Goal: Complete application form

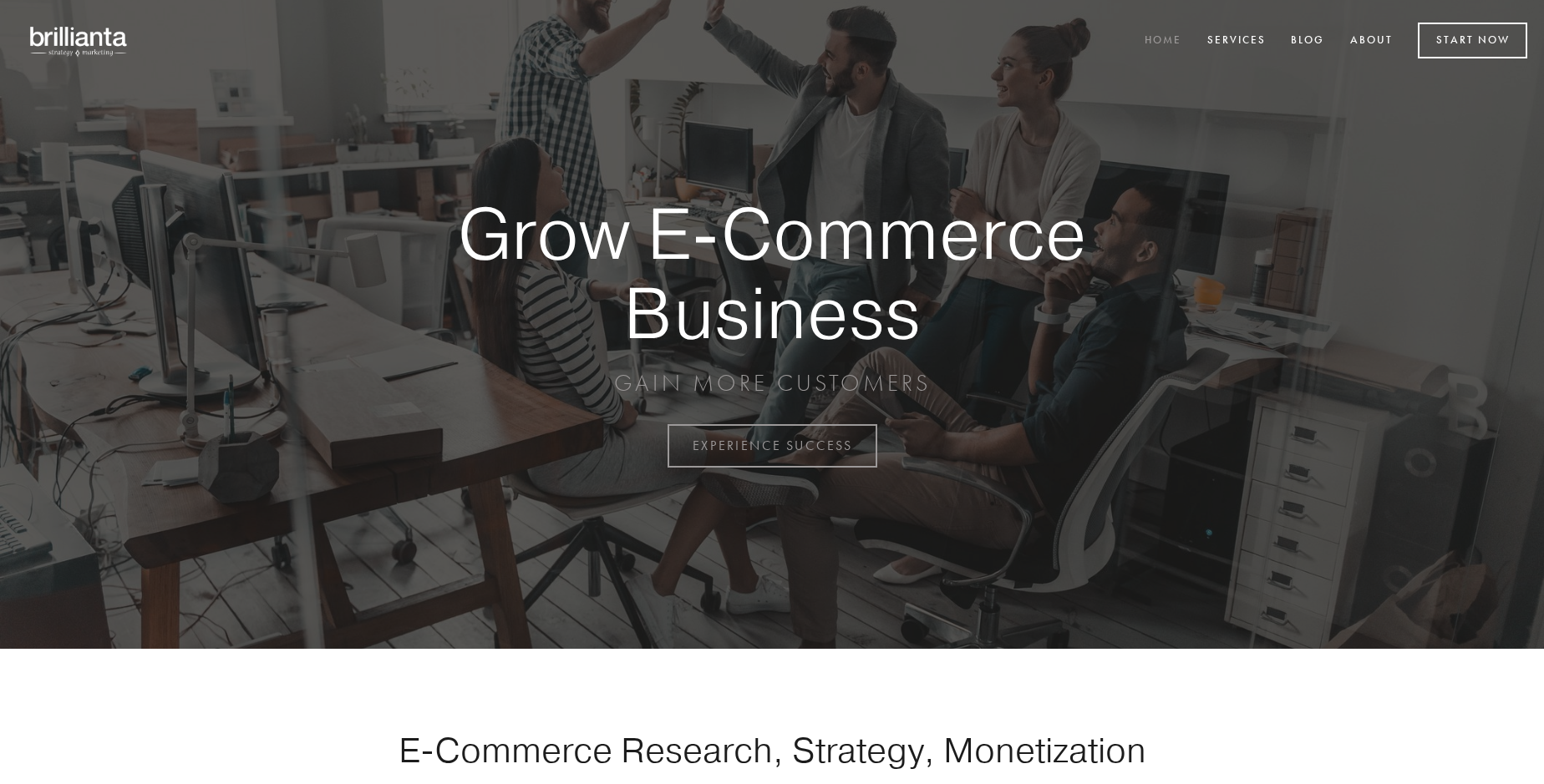
scroll to position [4378, 0]
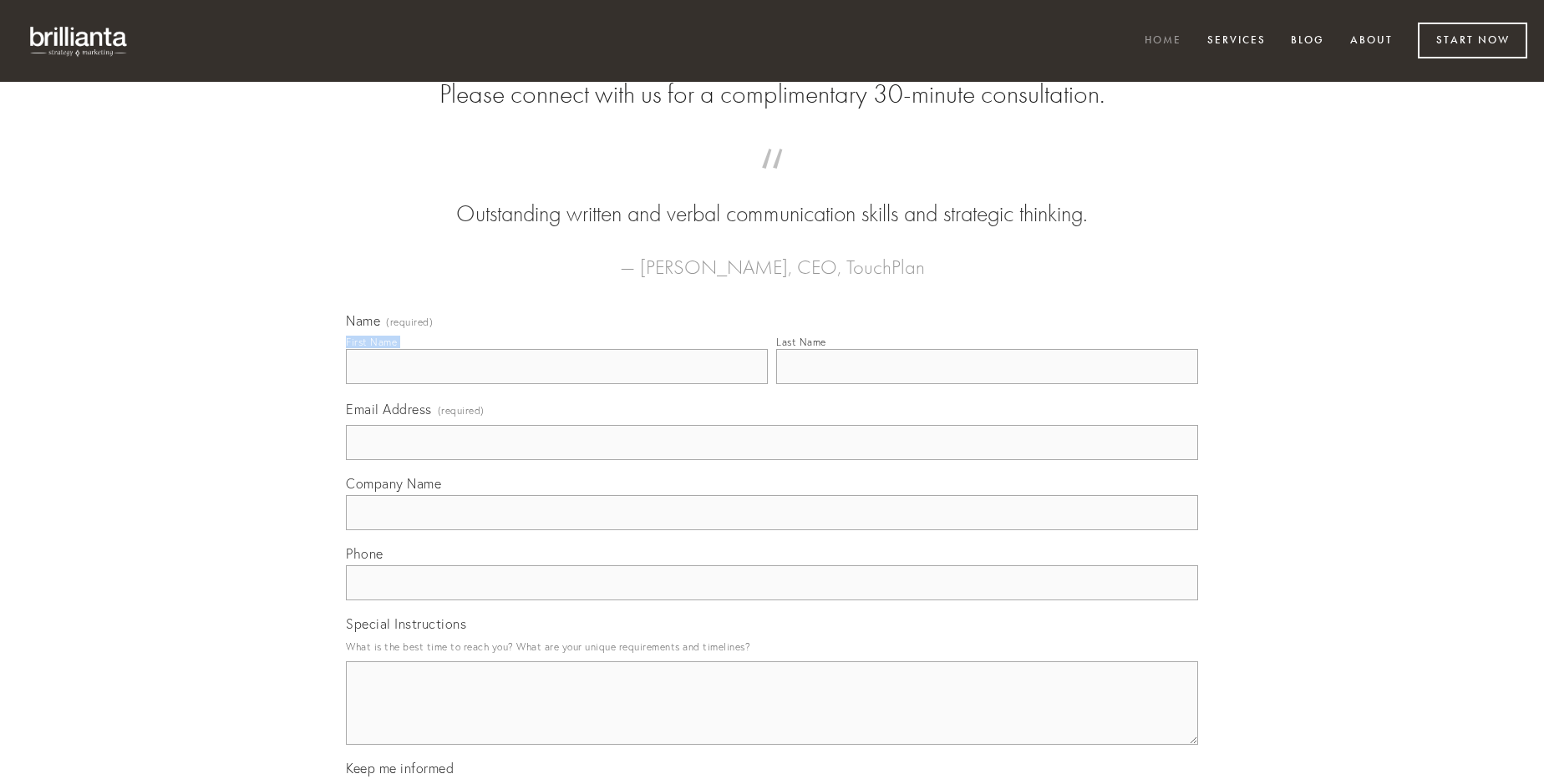
type input "[PERSON_NAME]"
click at [987, 384] on input "Last Name" at bounding box center [987, 367] width 422 height 35
type input "[PERSON_NAME]"
click at [772, 460] on input "Email Address (required)" at bounding box center [772, 442] width 852 height 35
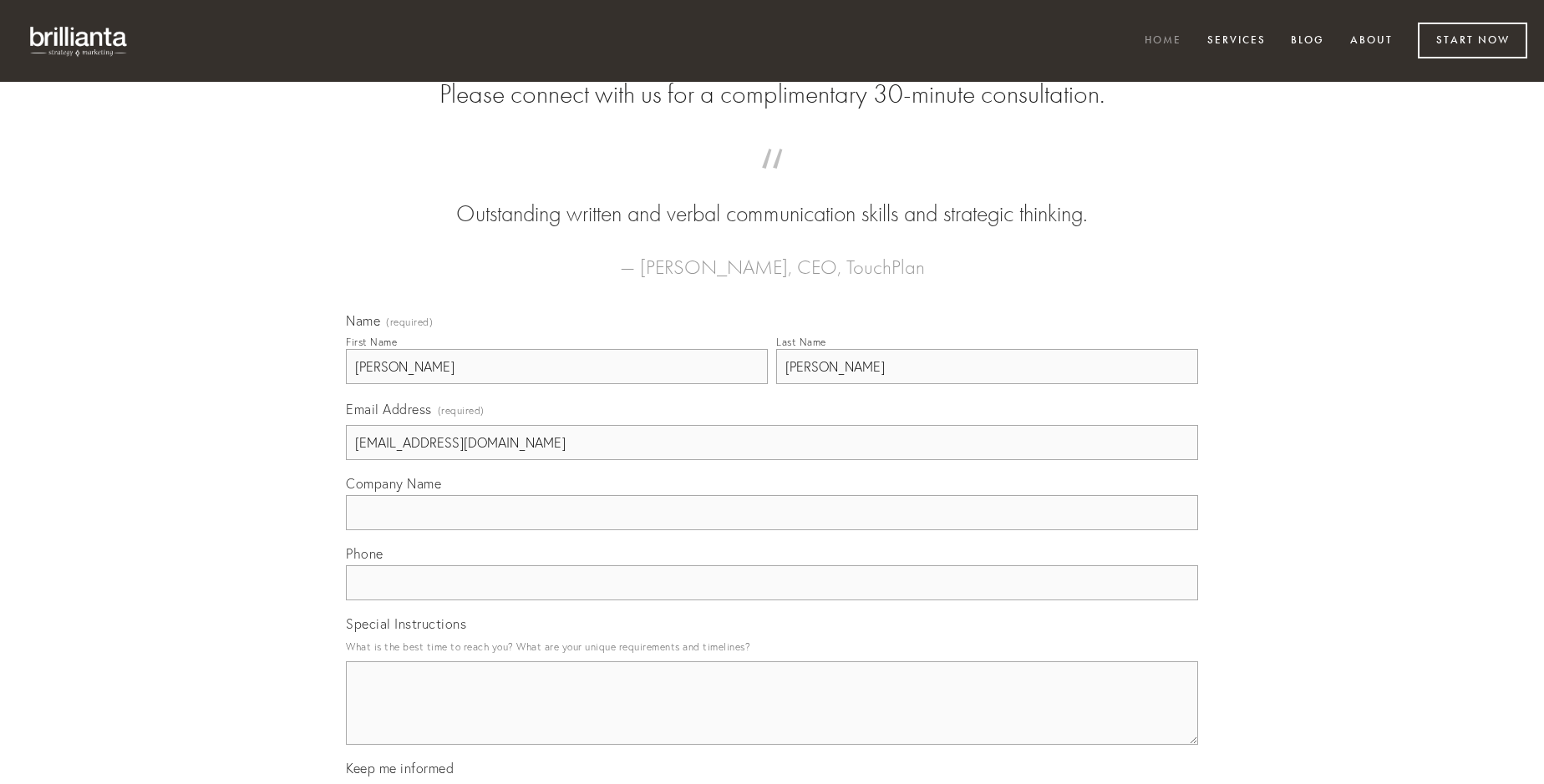
type input "[EMAIL_ADDRESS][DOMAIN_NAME]"
click at [772, 530] on input "Company Name" at bounding box center [772, 513] width 852 height 35
type input "excepturi"
click at [772, 601] on input "text" at bounding box center [772, 583] width 852 height 35
click at [772, 718] on textarea "Special Instructions" at bounding box center [772, 703] width 852 height 83
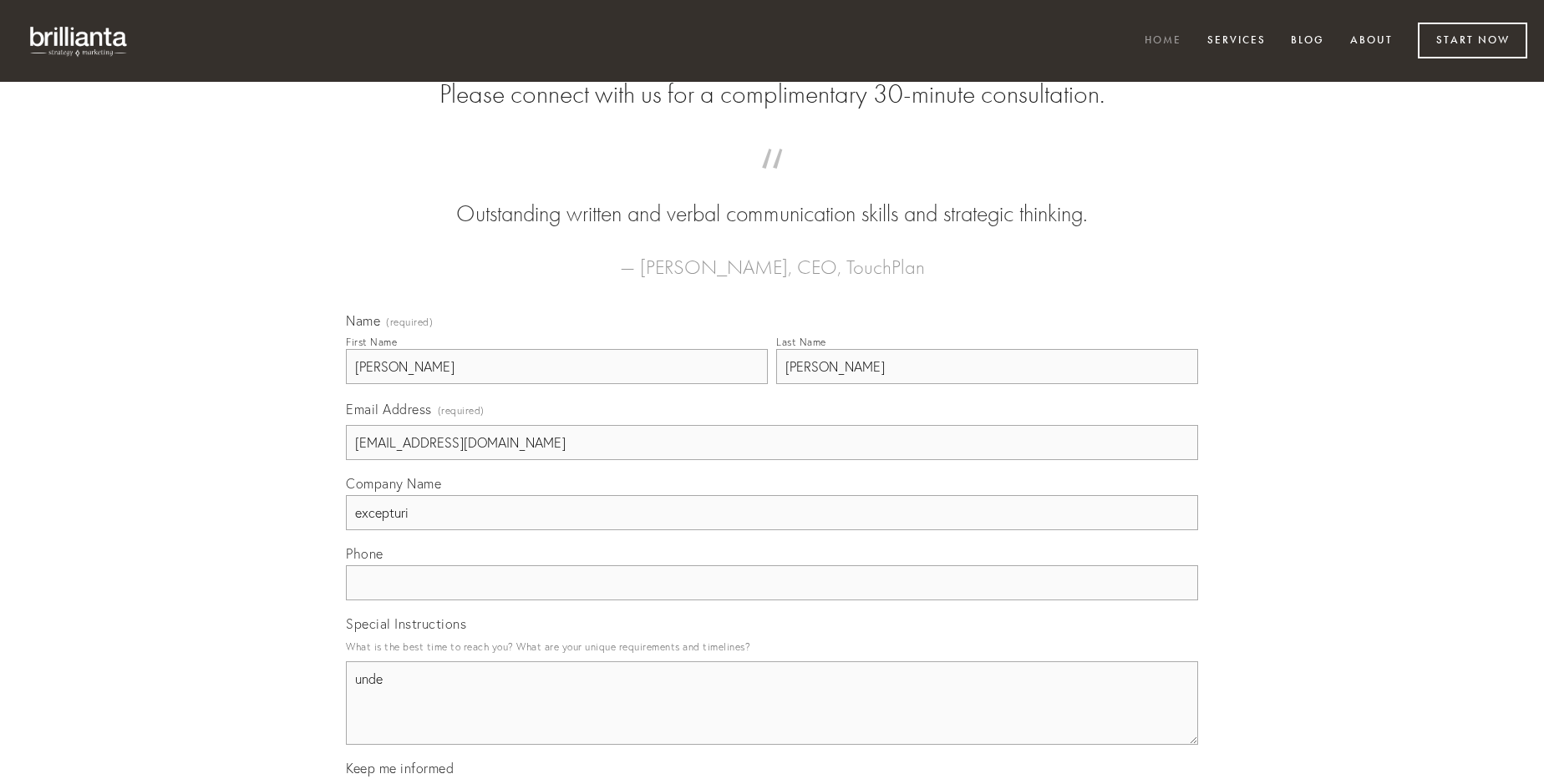
type textarea "unde"
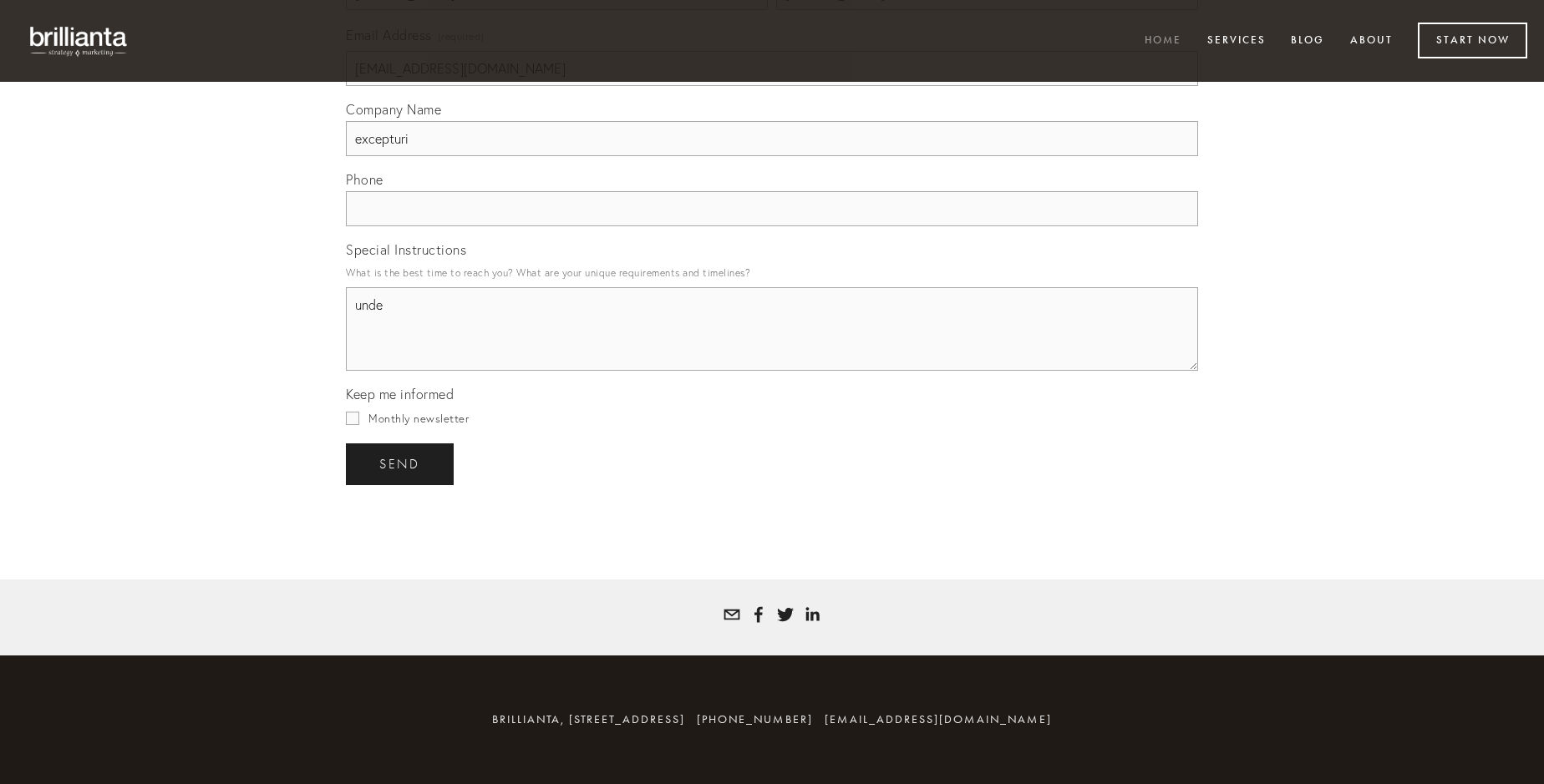
click at [401, 463] on span "send" at bounding box center [399, 464] width 41 height 15
